Goal: Contribute content: Add original content to the website for others to see

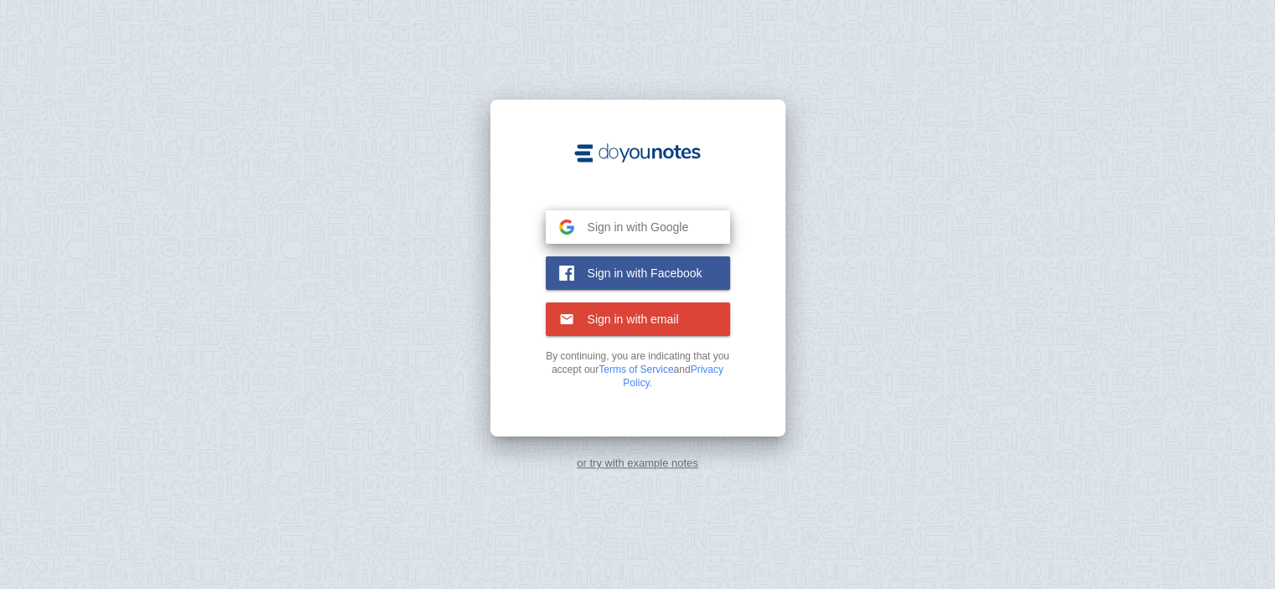
click at [591, 230] on span "Sign in with Google" at bounding box center [631, 227] width 115 height 15
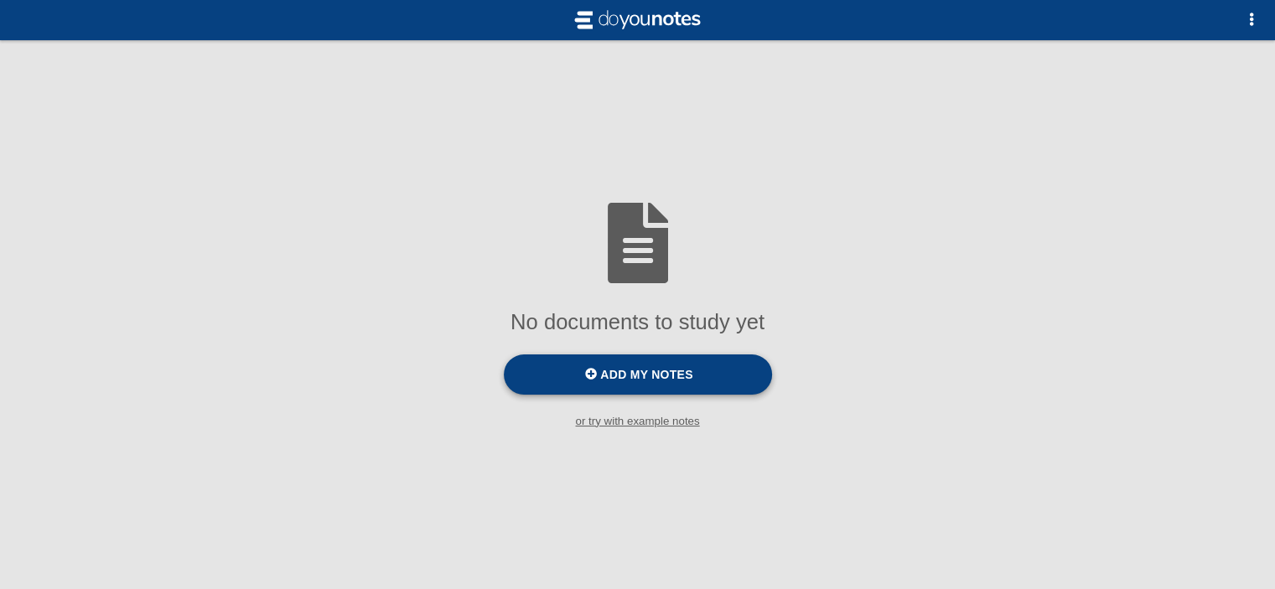
click at [600, 375] on label "Add my notes" at bounding box center [638, 374] width 268 height 40
click at [0, 0] on input "Add my notes" at bounding box center [0, 0] width 0 height 0
click at [668, 427] on small "or try with example notes" at bounding box center [637, 421] width 1275 height 13
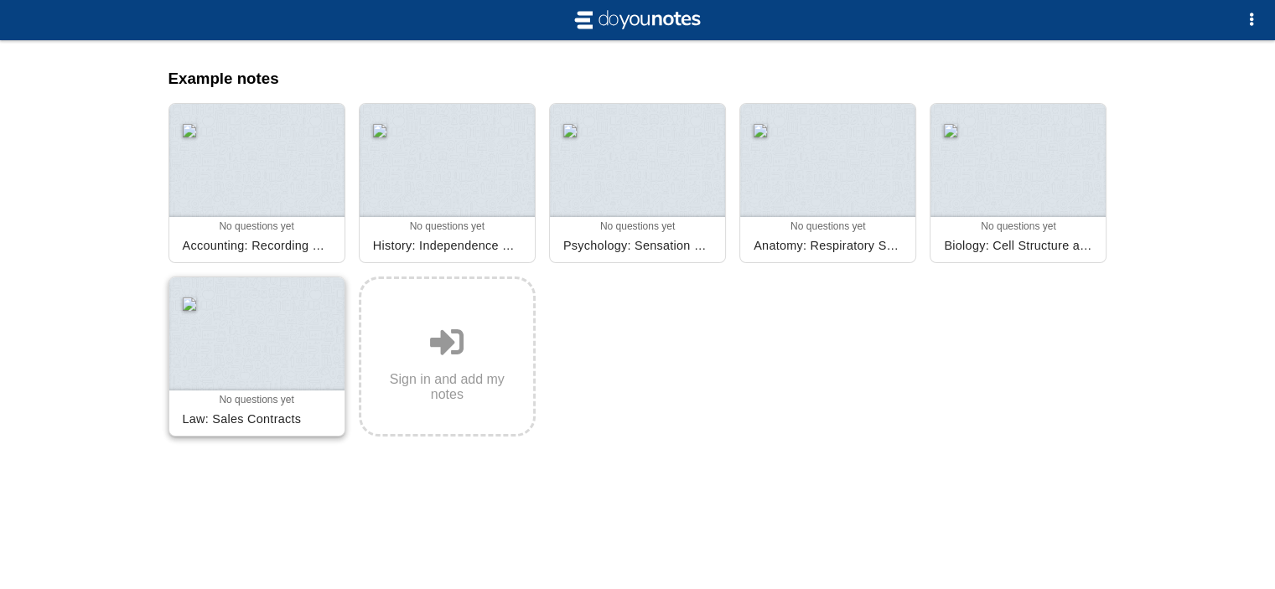
click at [231, 338] on div at bounding box center [256, 333] width 175 height 113
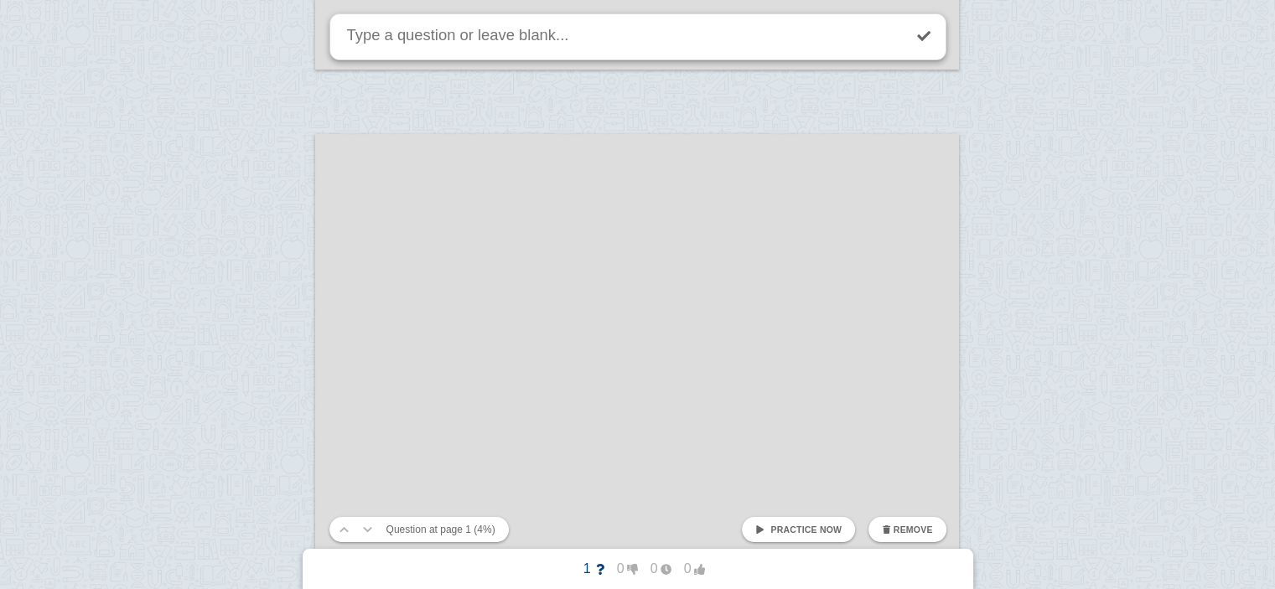
scroll to position [1133, 0]
